Goal: Entertainment & Leisure: Consume media (video, audio)

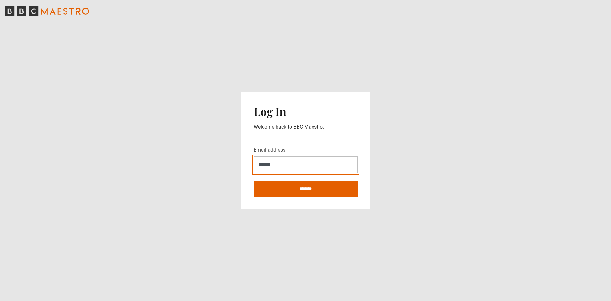
type input "**********"
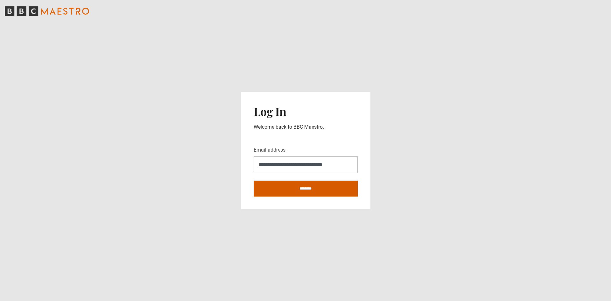
click at [313, 189] on input "********" at bounding box center [306, 189] width 104 height 16
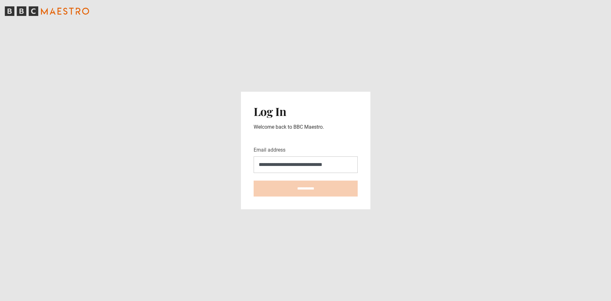
type input "**********"
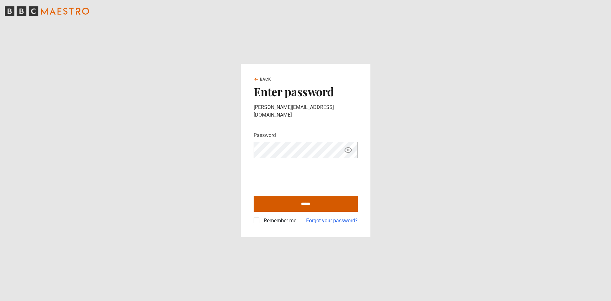
click at [281, 204] on input "******" at bounding box center [306, 204] width 104 height 16
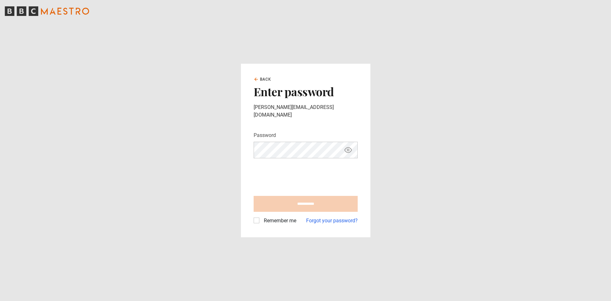
type input "**********"
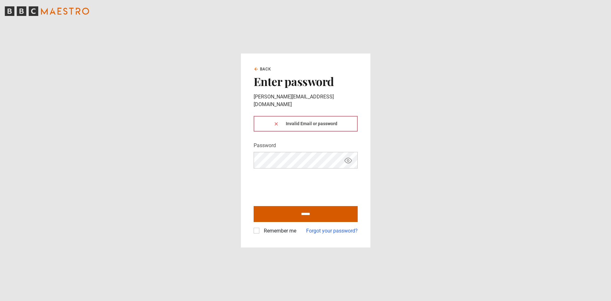
click at [280, 210] on input "******" at bounding box center [306, 214] width 104 height 16
type input "**********"
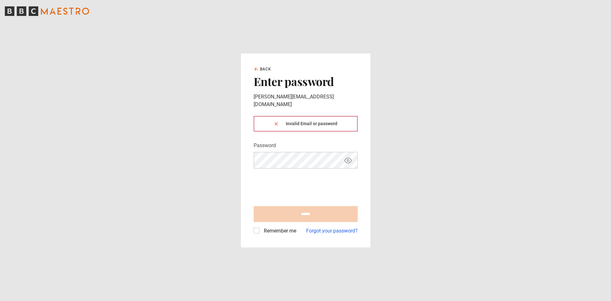
click at [292, 122] on div "Invalid Email or password" at bounding box center [306, 124] width 104 height 16
click at [275, 121] on icon at bounding box center [276, 123] width 5 height 5
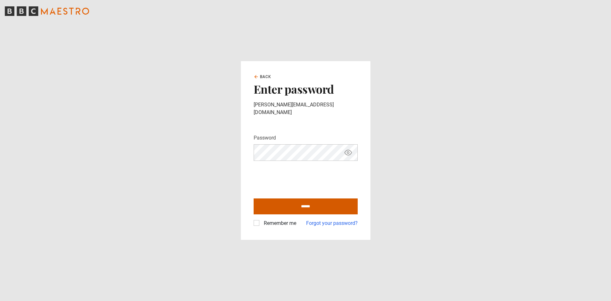
click at [277, 203] on input "******" at bounding box center [306, 206] width 104 height 16
type input "**********"
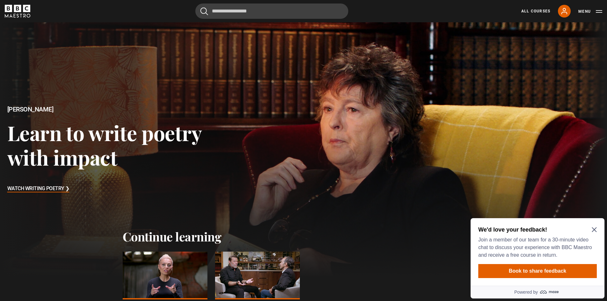
click at [190, 276] on div at bounding box center [165, 276] width 85 height 48
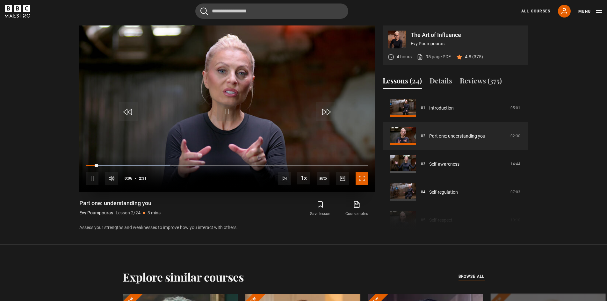
click at [358, 178] on span "Video Player" at bounding box center [361, 178] width 13 height 13
click at [365, 181] on span "Video Player" at bounding box center [361, 178] width 13 height 13
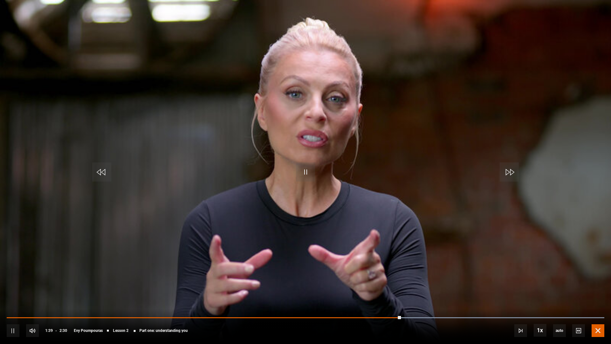
click at [600, 301] on span "Video Player" at bounding box center [598, 330] width 13 height 13
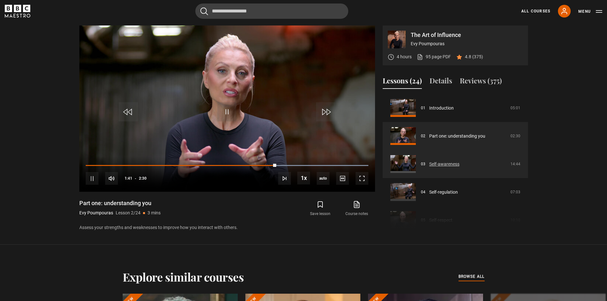
click at [444, 168] on link "Self-awareness" at bounding box center [444, 164] width 30 height 7
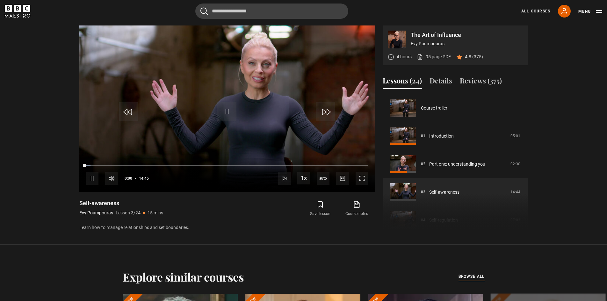
scroll to position [56, 0]
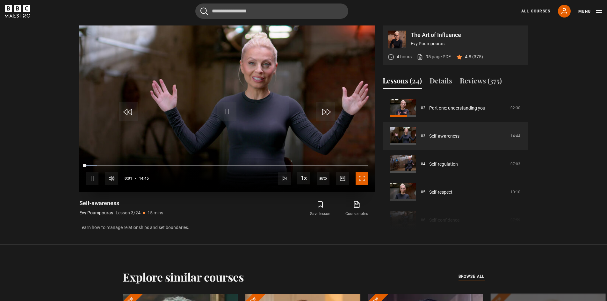
drag, startPoint x: 364, startPoint y: 178, endPoint x: 364, endPoint y: 206, distance: 27.7
click at [364, 178] on span "Video Player" at bounding box center [361, 178] width 13 height 13
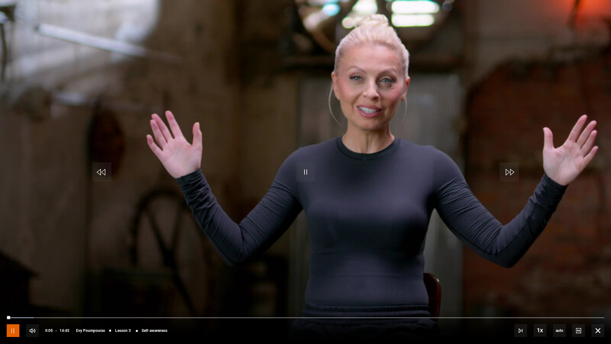
click at [14, 301] on span "Video Player" at bounding box center [13, 330] width 13 height 13
click at [310, 169] on span "Video Player" at bounding box center [305, 171] width 19 height 19
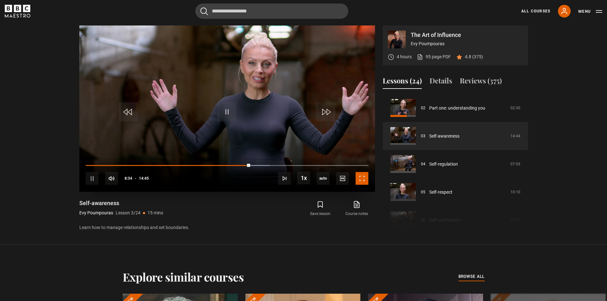
click at [360, 180] on span "Video Player" at bounding box center [361, 178] width 13 height 13
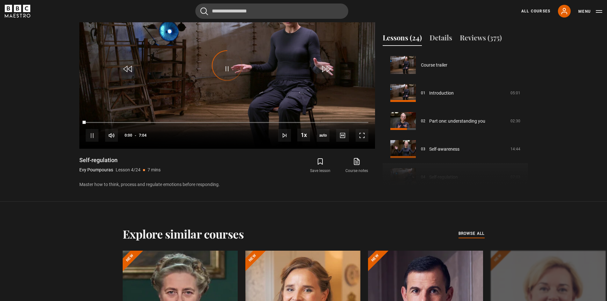
scroll to position [84, 0]
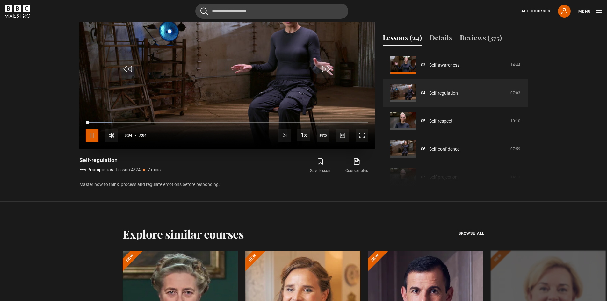
click at [91, 136] on span "Video Player" at bounding box center [92, 135] width 13 height 13
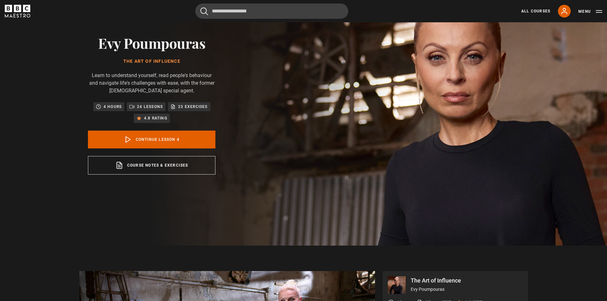
scroll to position [43, 0]
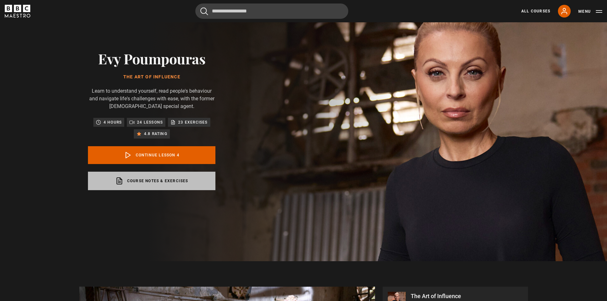
click at [160, 181] on link "Course notes & exercises opens in a new tab" at bounding box center [151, 181] width 127 height 18
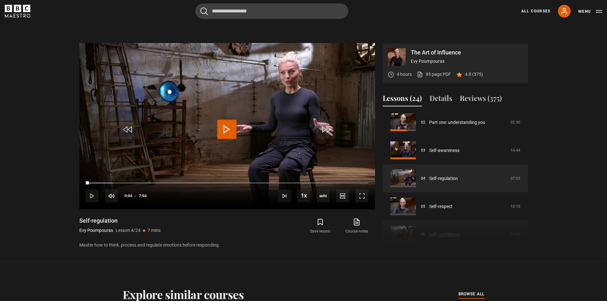
scroll to position [52, 0]
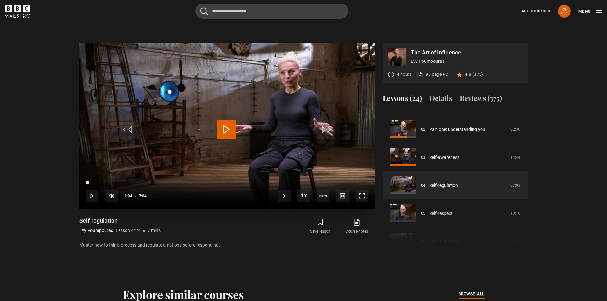
click at [225, 129] on span "Video Player" at bounding box center [226, 129] width 19 height 19
drag, startPoint x: 359, startPoint y: 197, endPoint x: 359, endPoint y: 225, distance: 27.7
click at [359, 197] on span "Video Player" at bounding box center [361, 195] width 13 height 13
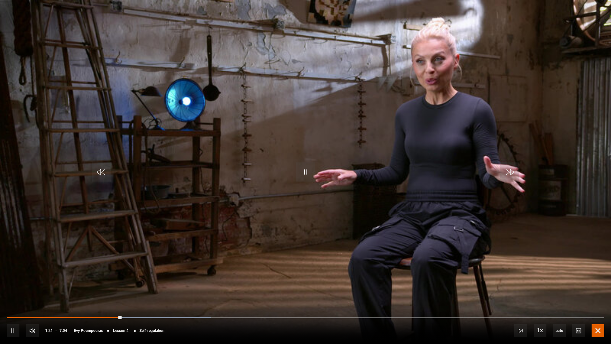
click at [597, 301] on span "Video Player" at bounding box center [598, 330] width 13 height 13
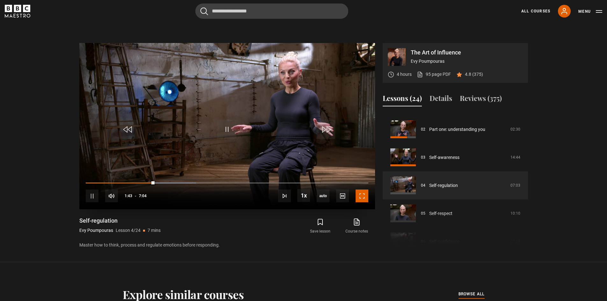
click at [357, 195] on span "Video Player" at bounding box center [361, 195] width 13 height 13
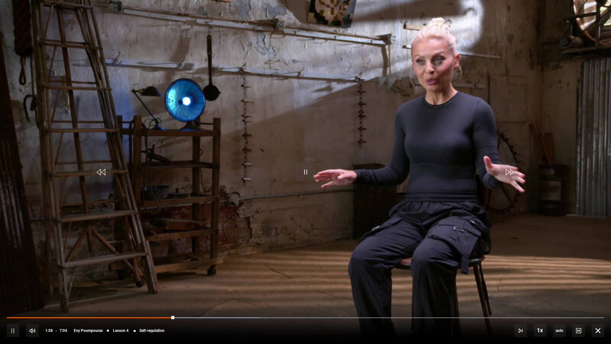
click at [137, 301] on div "10s Skip Back 10 seconds Pause 10s Skip Forward 10 seconds Loaded : 42.48% 1:33…" at bounding box center [305, 326] width 611 height 35
click at [136, 301] on div "10s Skip Back 10 seconds Pause 10s Skip Forward 10 seconds Loaded : 42.48% 1:32…" at bounding box center [305, 326] width 611 height 35
click at [129, 301] on div "10s Skip Back 10 seconds Pause 10s Skip Forward 10 seconds Loaded : 42.48% 1:32…" at bounding box center [305, 326] width 611 height 35
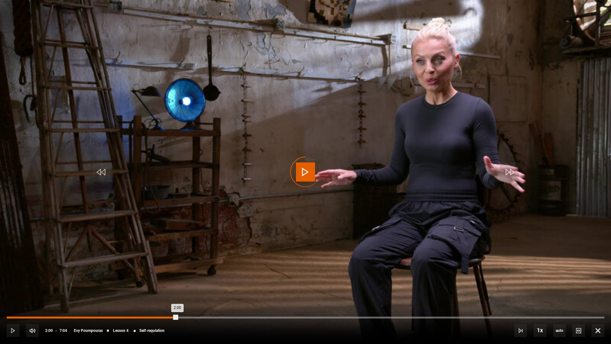
drag, startPoint x: 177, startPoint y: 316, endPoint x: 96, endPoint y: 318, distance: 80.6
click at [96, 301] on div "2:00" at bounding box center [92, 318] width 171 height 2
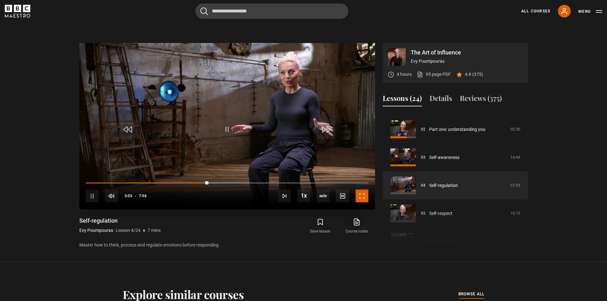
click at [361, 196] on span "Video Player" at bounding box center [361, 195] width 13 height 13
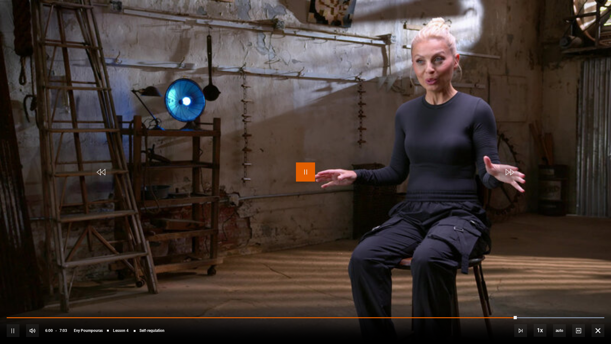
click at [304, 175] on span "Video Player" at bounding box center [305, 171] width 19 height 19
click at [307, 171] on span "Video Player" at bounding box center [305, 171] width 19 height 19
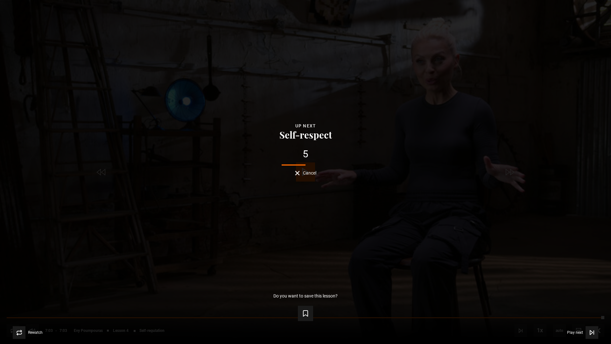
click at [313, 173] on span "Cancel" at bounding box center [309, 173] width 13 height 4
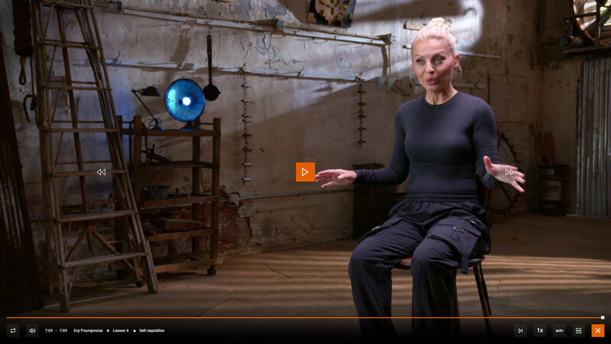
click at [597, 301] on span "Video Player" at bounding box center [598, 330] width 13 height 13
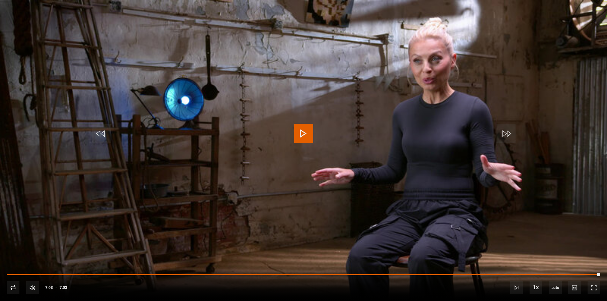
scroll to position [223, 0]
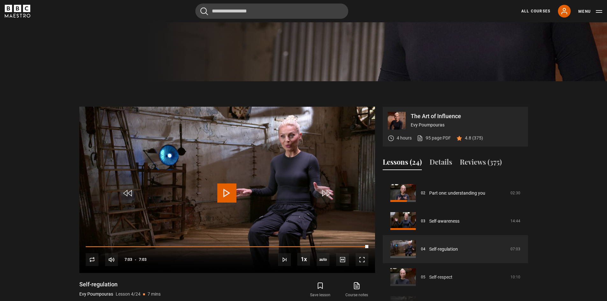
click at [438, 276] on div "Course trailer 01 Introduction 05:01 02 Part one: understanding you 02:30 03 Se…" at bounding box center [454, 244] width 145 height 138
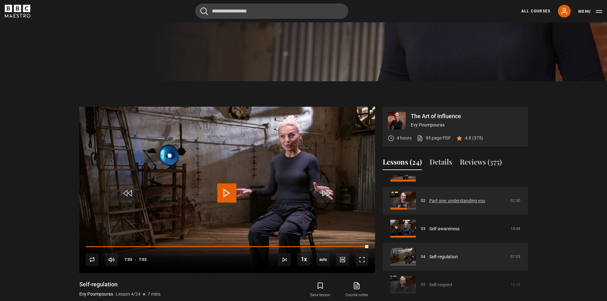
scroll to position [84, 0]
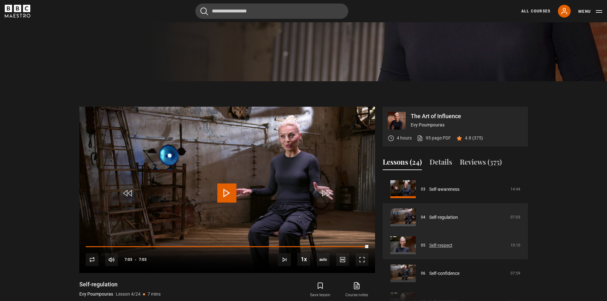
click at [438, 245] on link "Self-respect" at bounding box center [440, 245] width 23 height 7
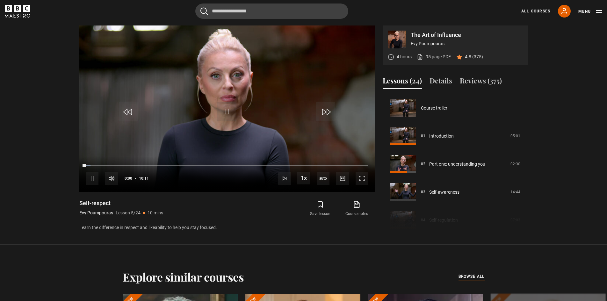
scroll to position [112, 0]
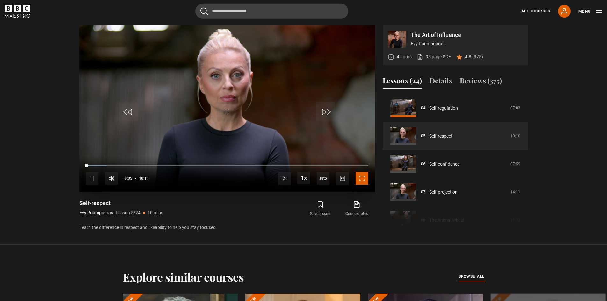
click at [363, 181] on span "Video Player" at bounding box center [361, 178] width 13 height 13
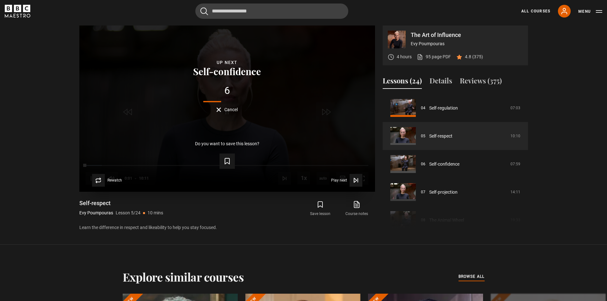
click at [231, 110] on span "Cancel" at bounding box center [230, 109] width 13 height 4
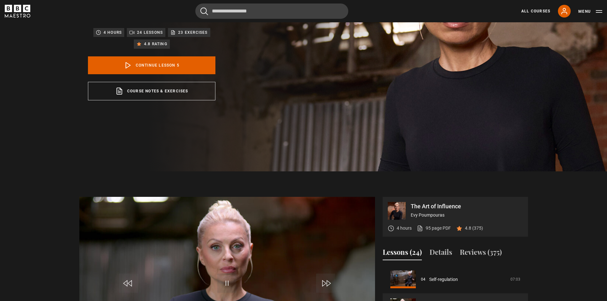
scroll to position [81, 0]
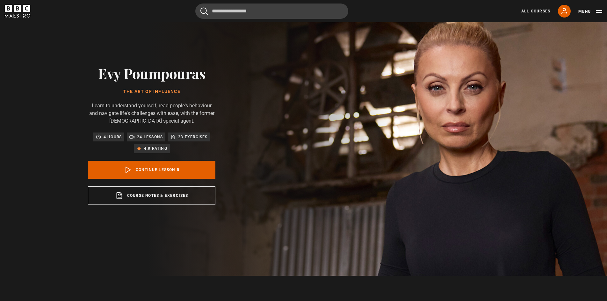
scroll to position [0, 0]
